Goal: Task Accomplishment & Management: Complete application form

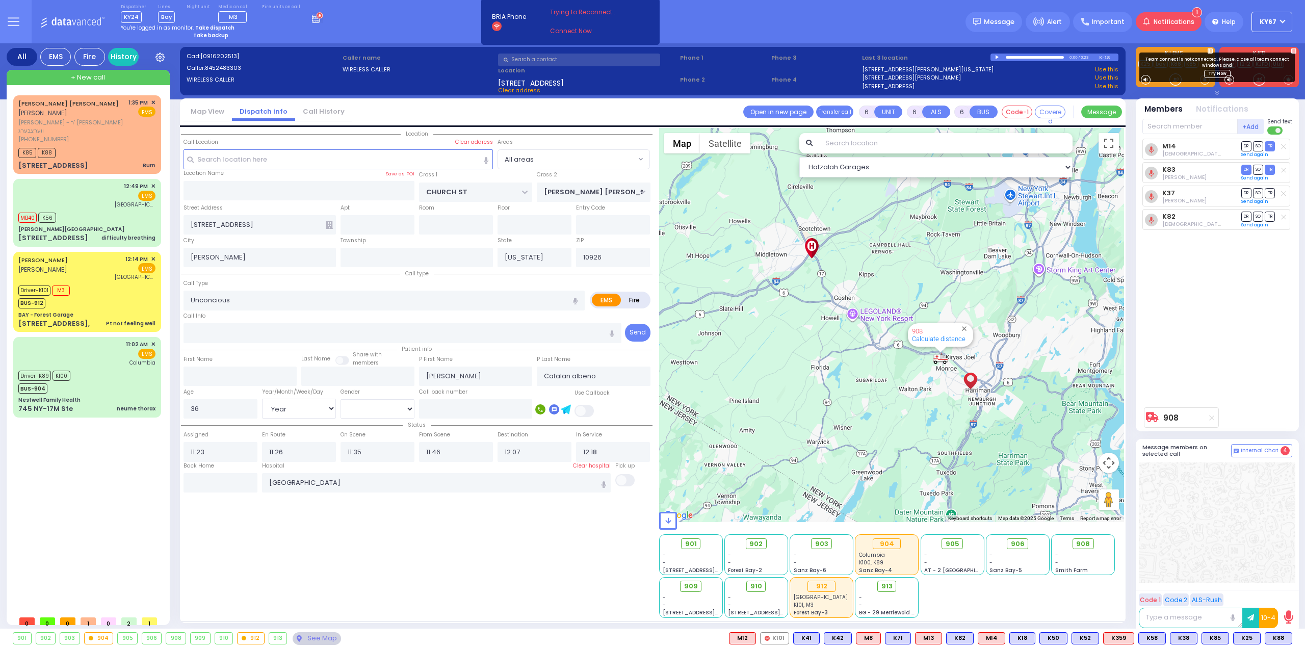
select select "Year"
select select "[DEMOGRAPHIC_DATA]"
click at [10, 19] on icon at bounding box center [14, 22] width 12 height 12
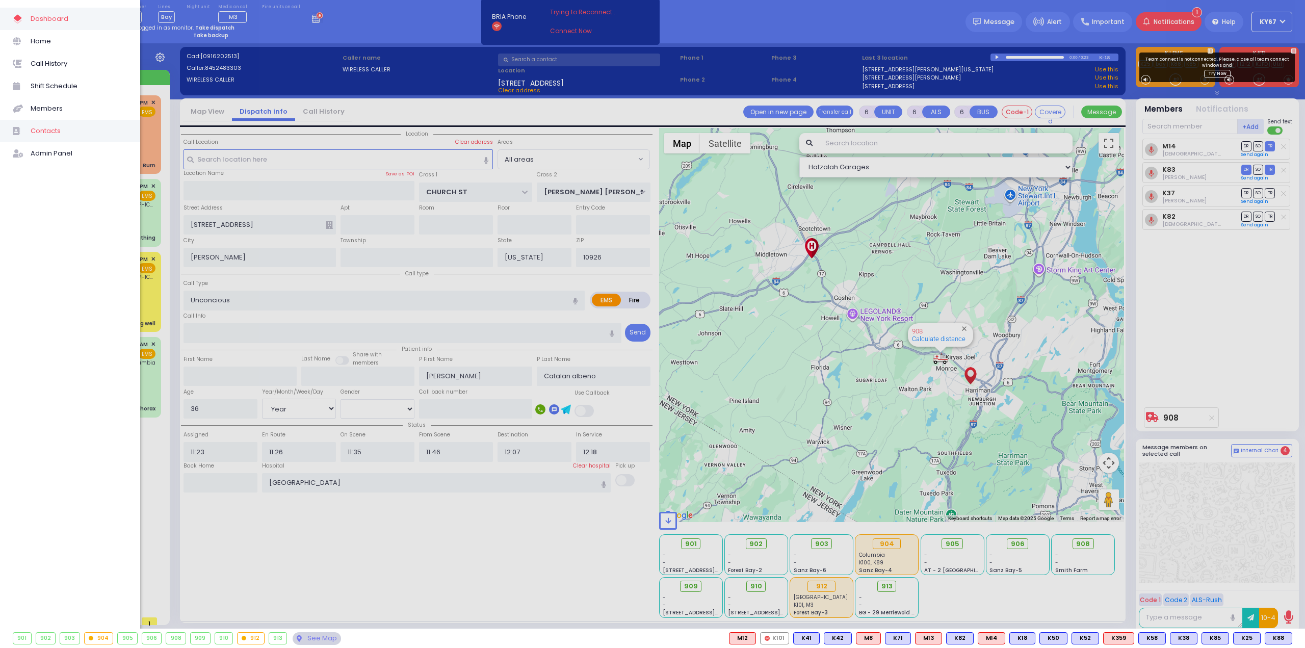
click at [52, 129] on span "Contacts" at bounding box center [79, 130] width 97 height 13
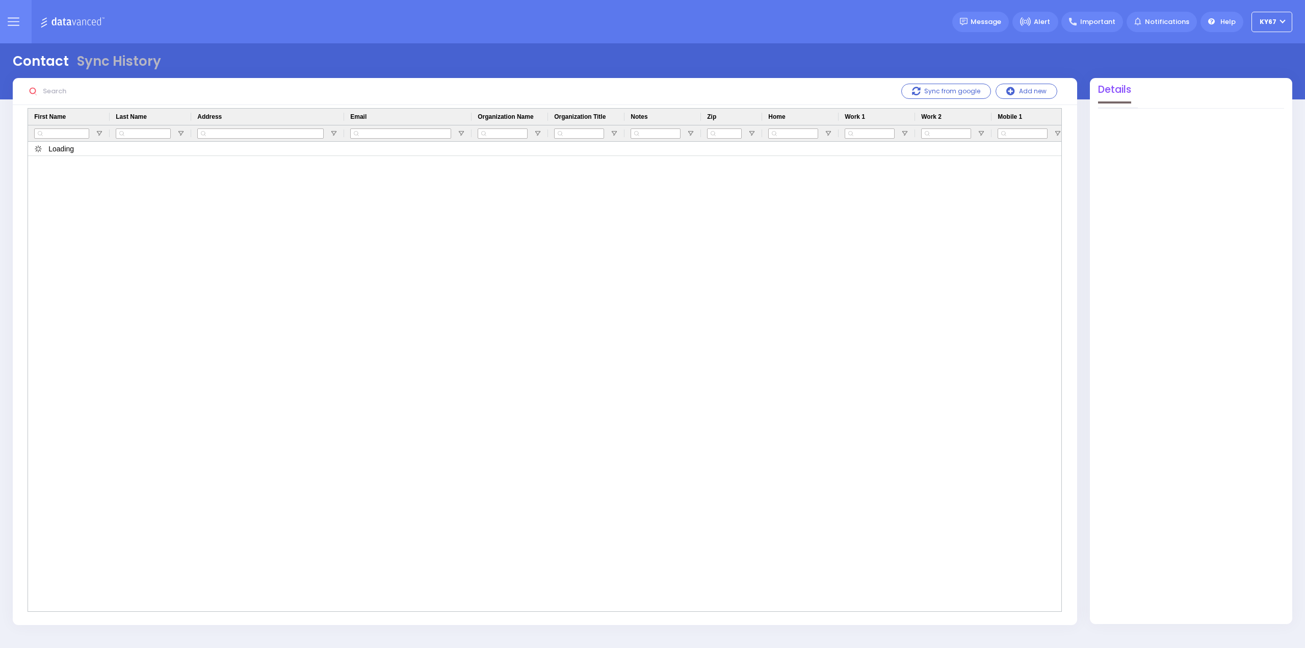
click at [60, 87] on input "text" at bounding box center [115, 91] width 153 height 19
type input "8"
type input "[PHONE_NUMBER]"
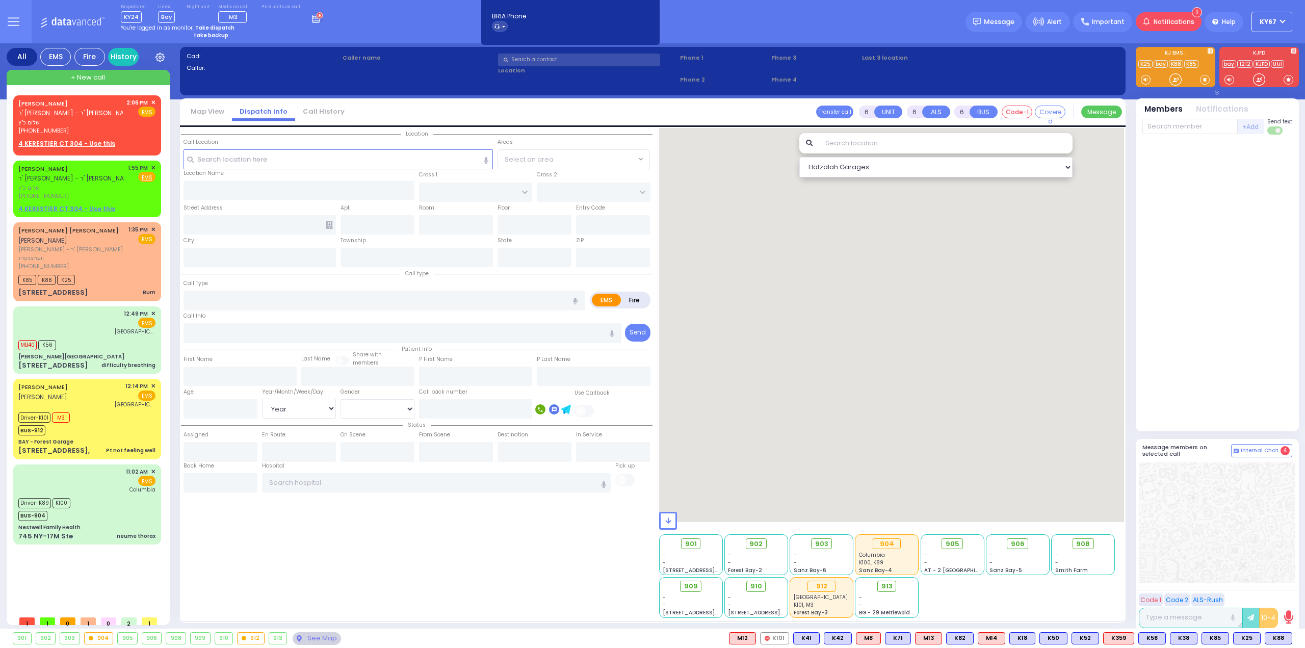
select select "Year"
select select "[DEMOGRAPHIC_DATA]"
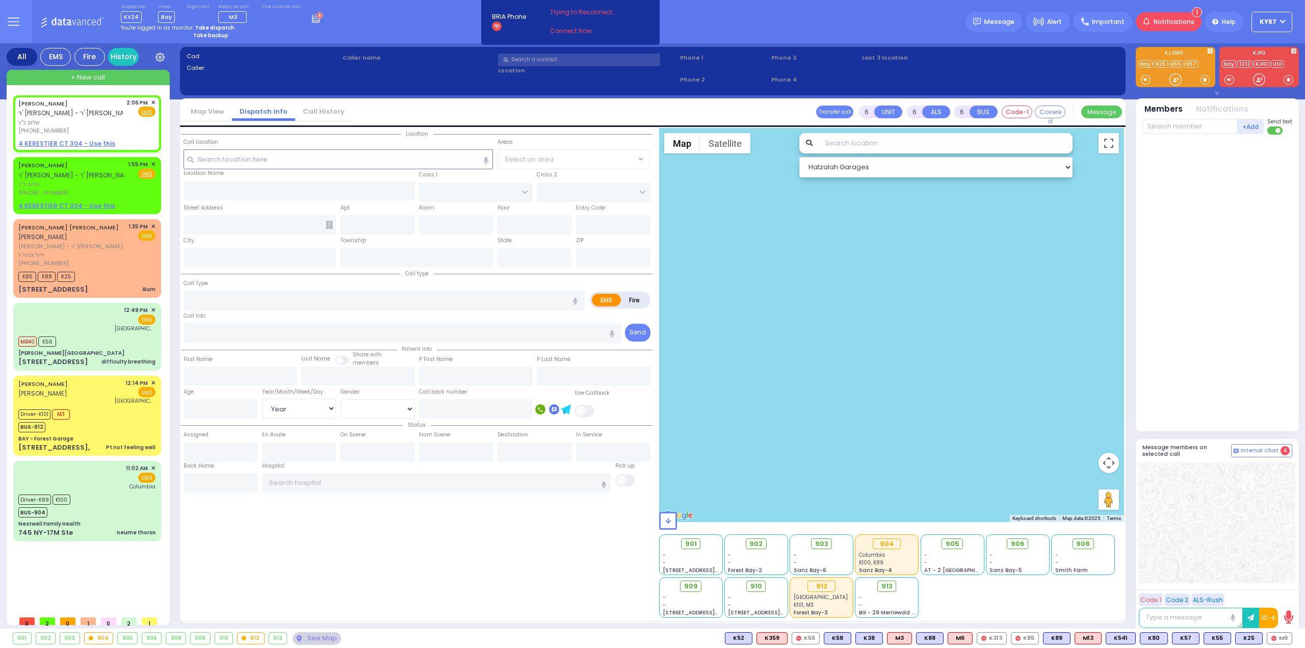
type input "2"
type input "1"
select select
radio input "true"
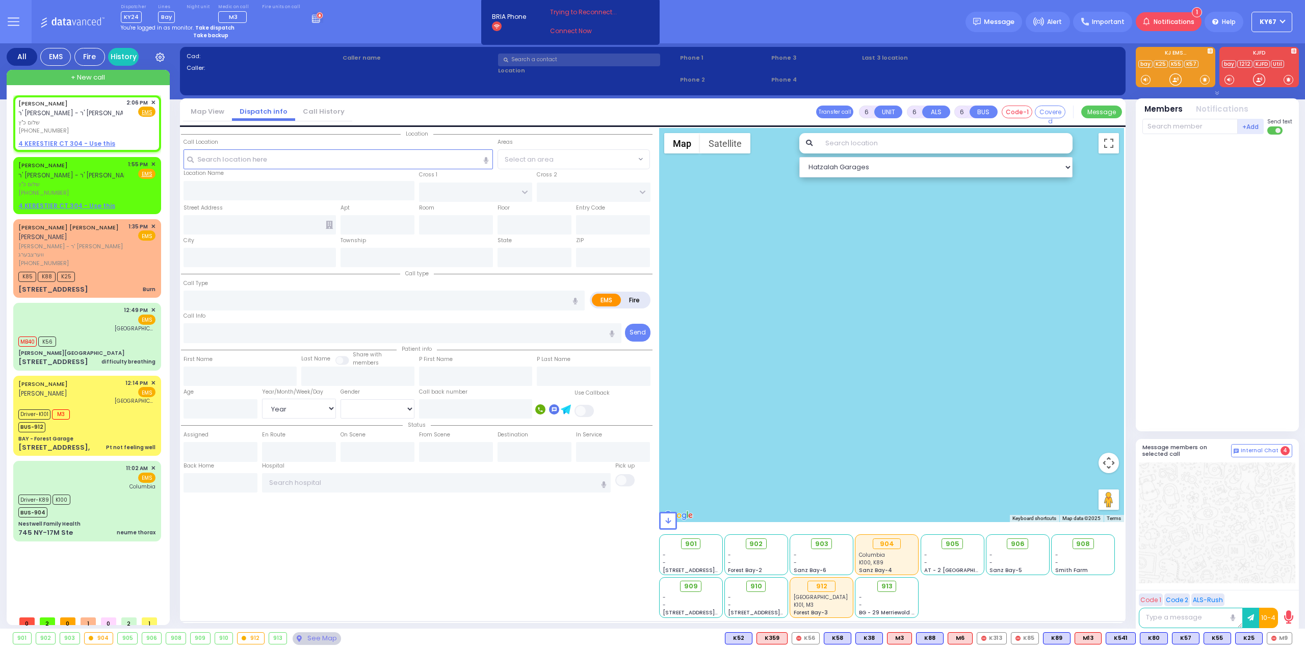
type input "[PERSON_NAME]"
select select
type input "14:06"
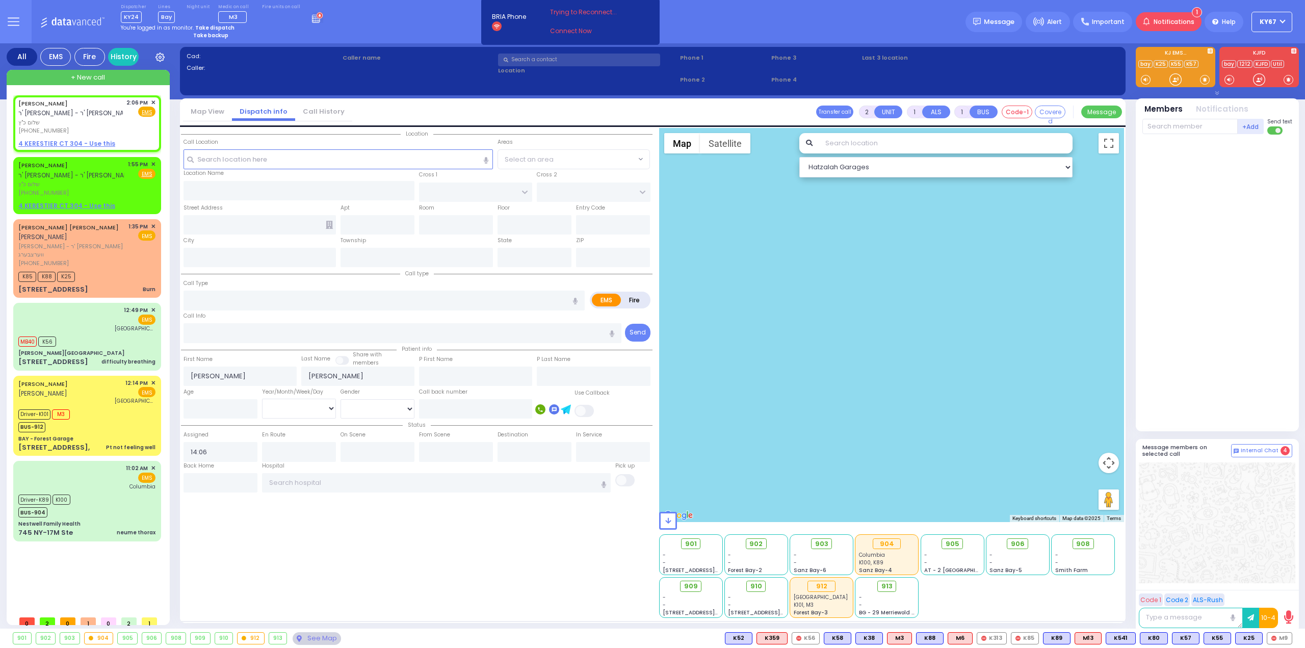
select select "Hatzalah Garages"
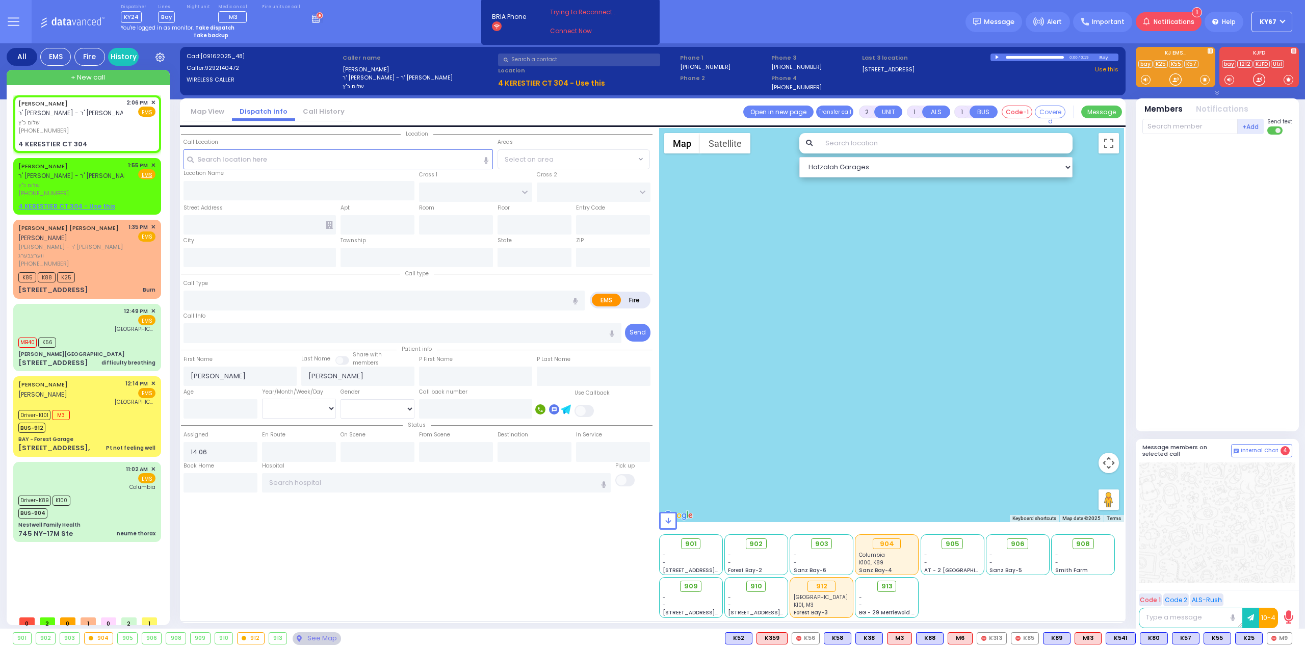
select select
radio input "true"
select select
select select "Hatzalah Garages"
type input "GETZIL BERGER BLVD"
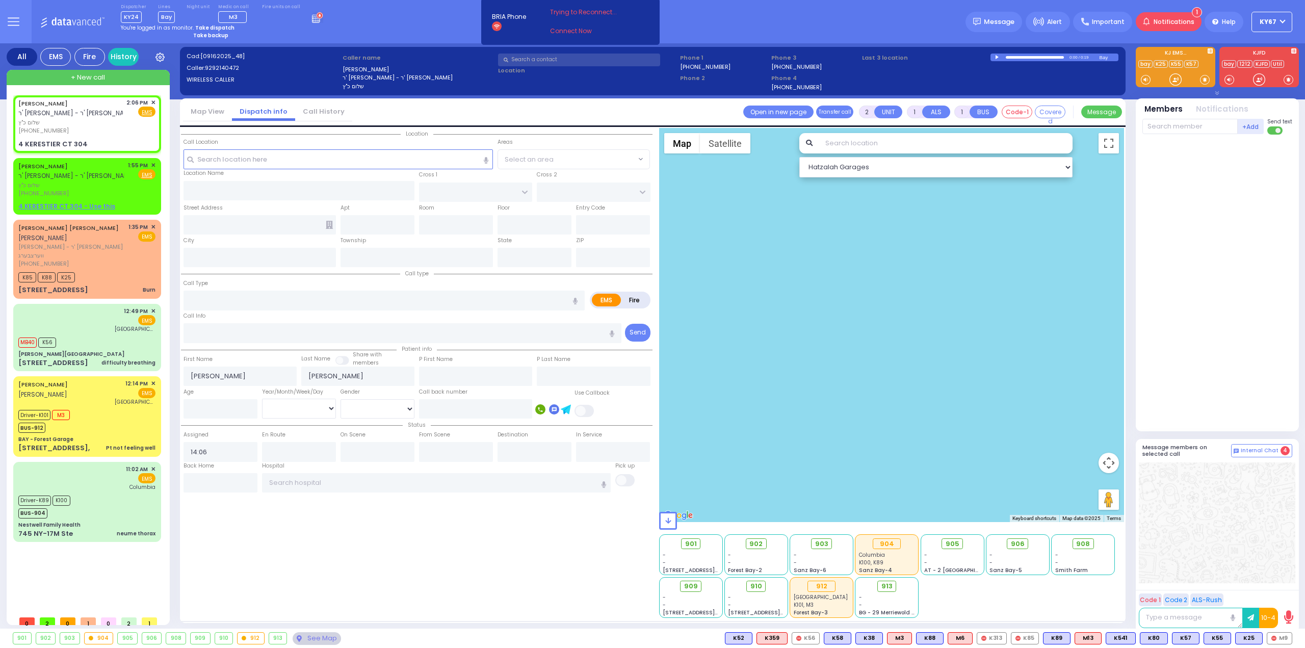
type input "KAHAN DR"
type input "4 KERESTIER CT"
type input "304"
type input "Kiryas Joel"
type input "New York"
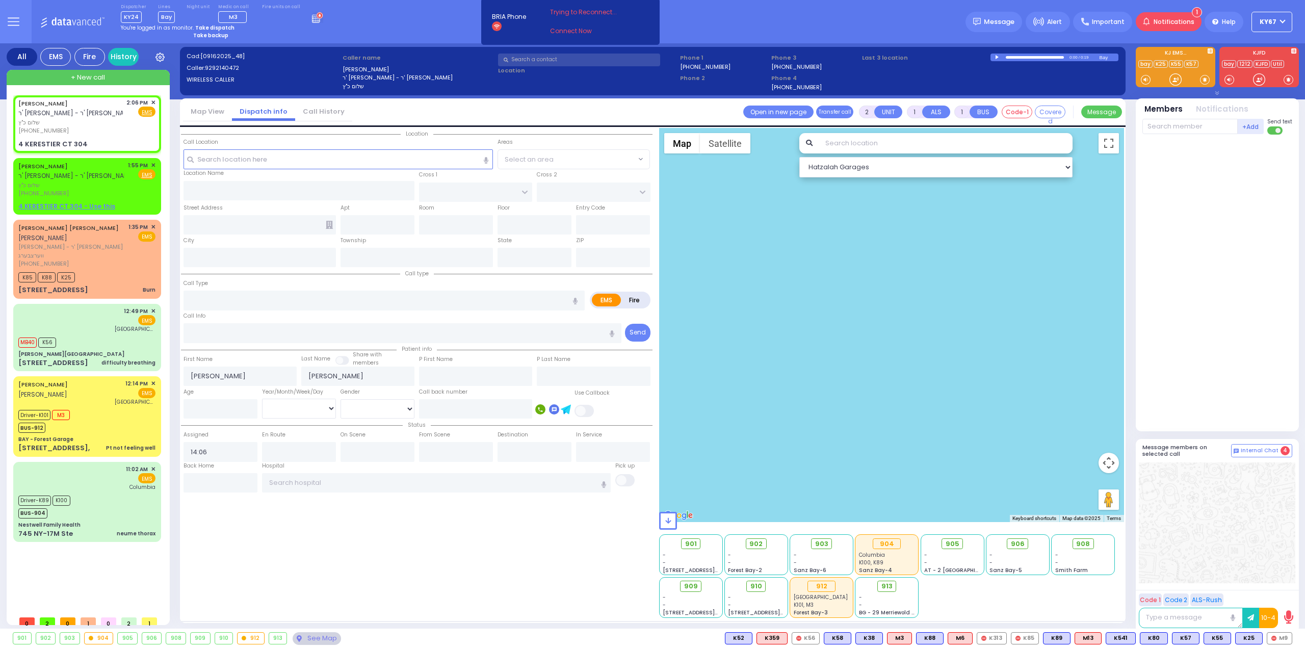
type input "10950"
select select "SECTION 4"
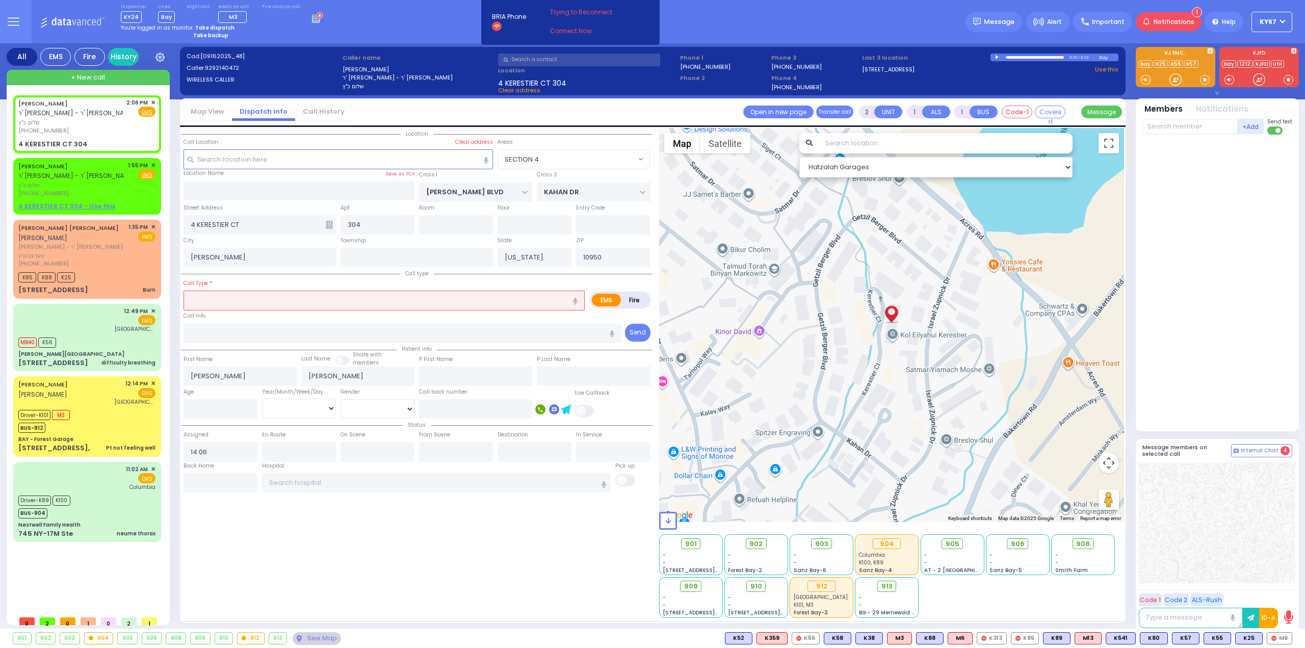
select select
radio input "true"
select select
select select "Hatzalah Garages"
select select "SECTION 4"
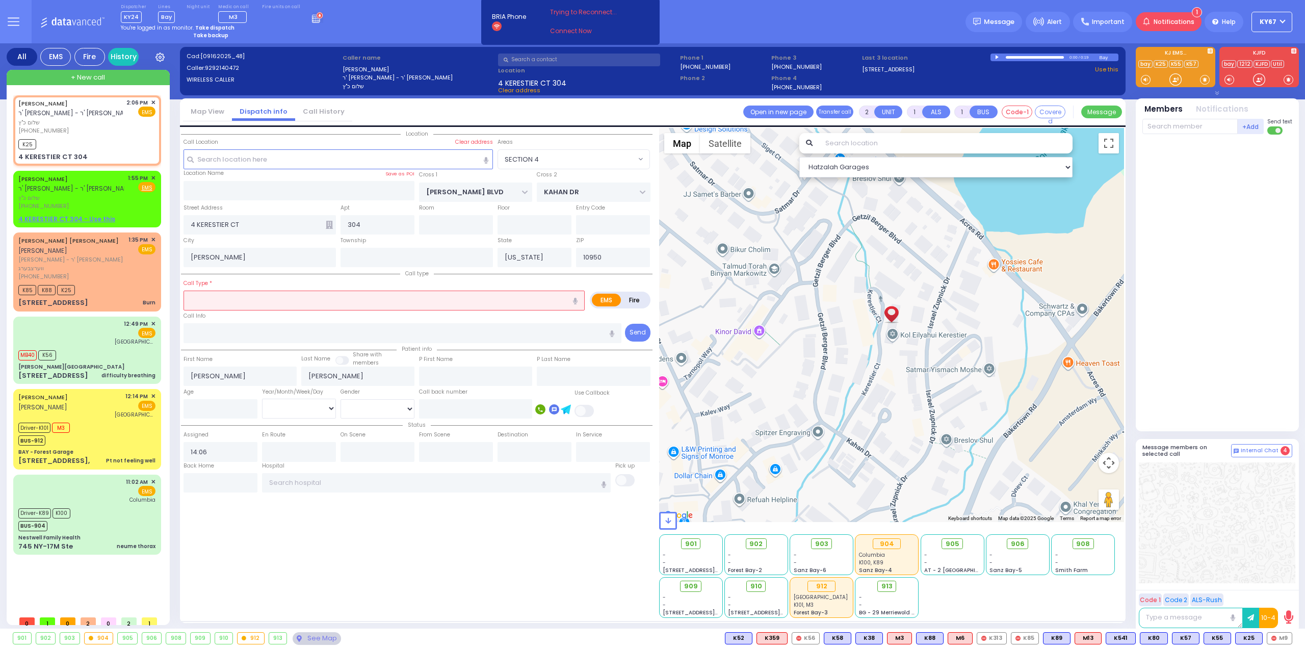
select select
radio input "true"
select select
type input "14:38"
select select "Hatzalah Garages"
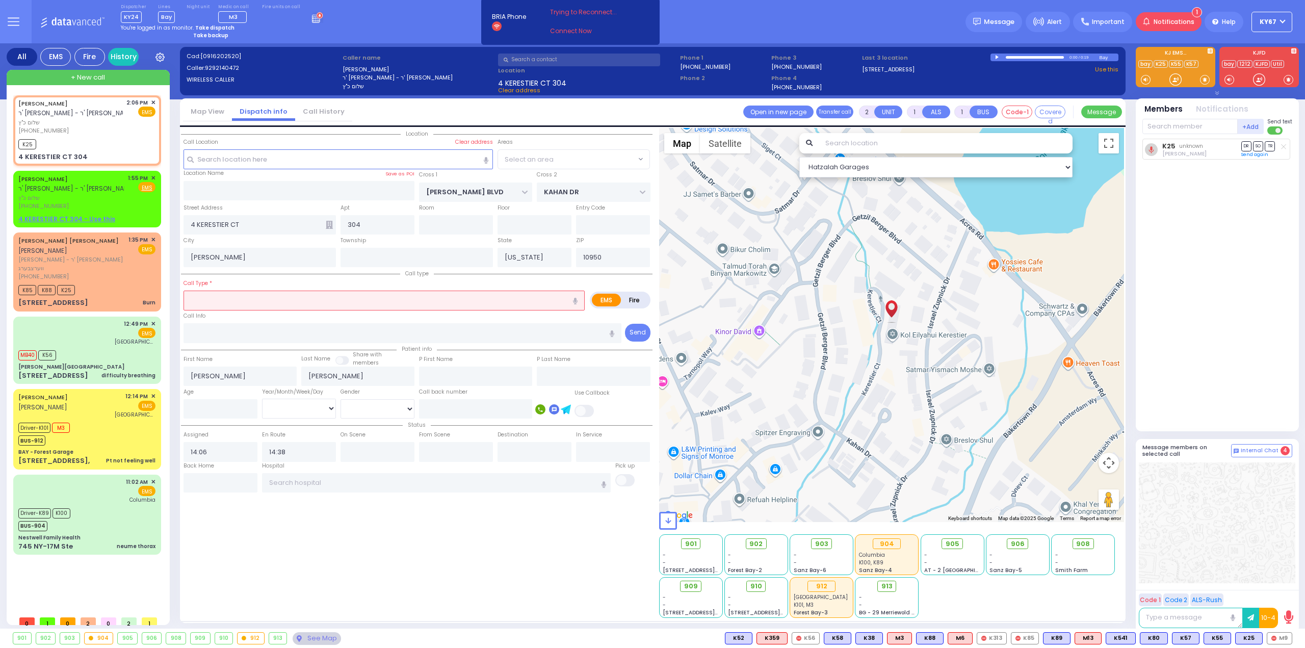
select select "SECTION 4"
